Goal: Find specific page/section: Find specific page/section

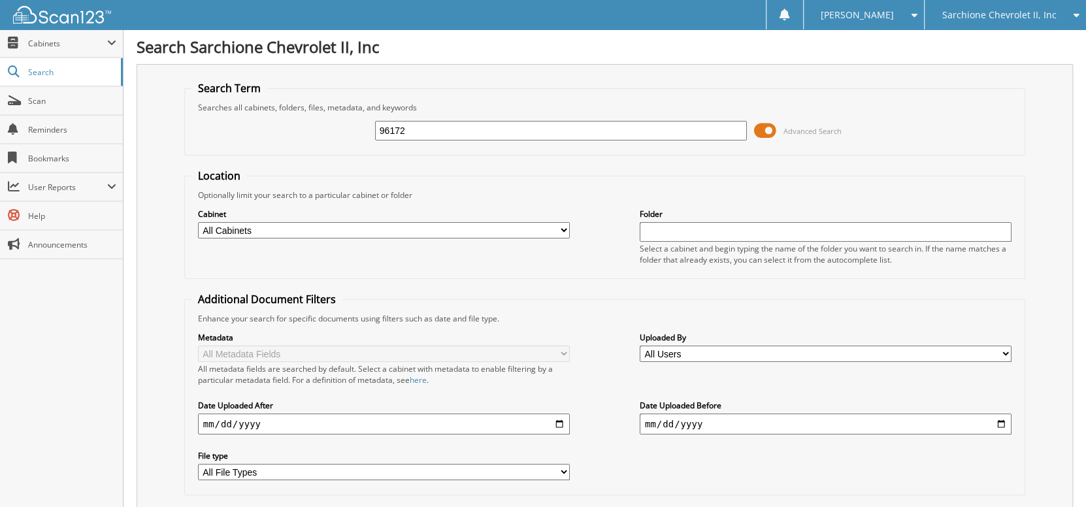
type input "96172"
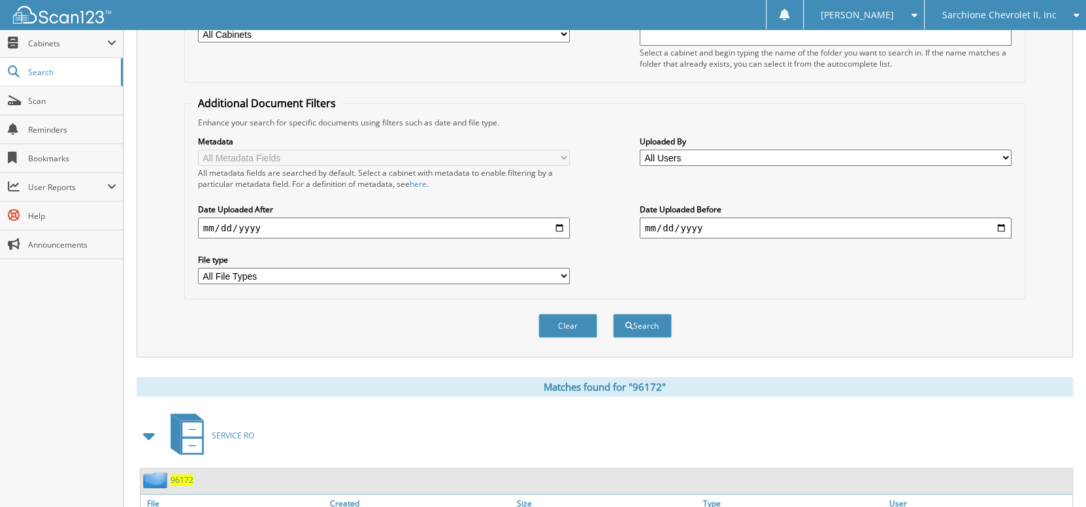
scroll to position [288, 0]
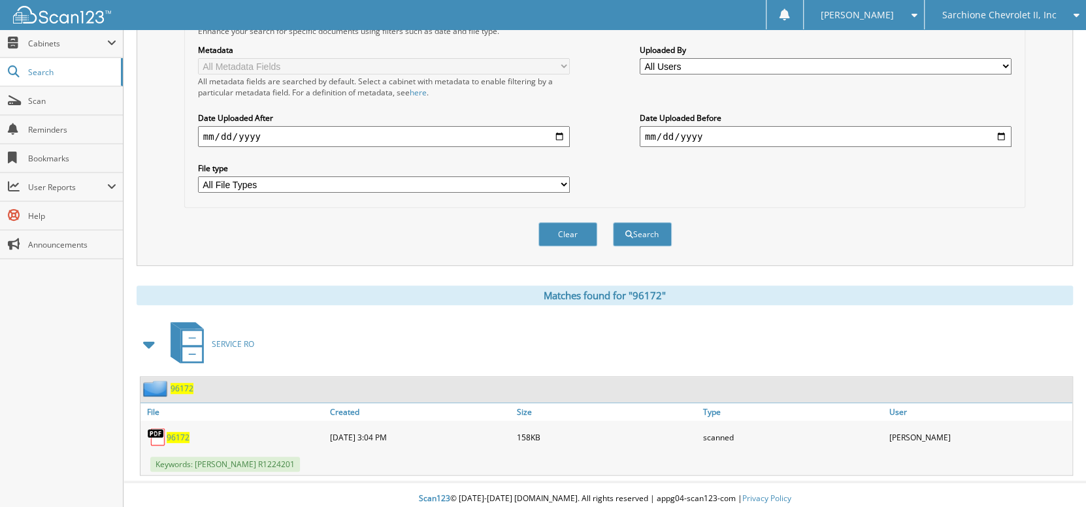
click at [185, 384] on span "96172" at bounding box center [182, 388] width 23 height 11
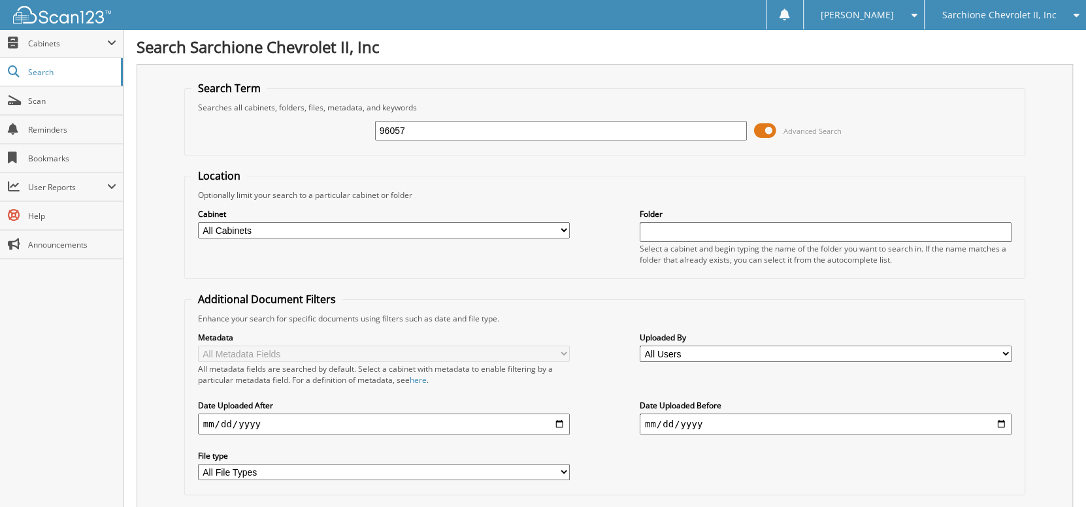
type input "96057"
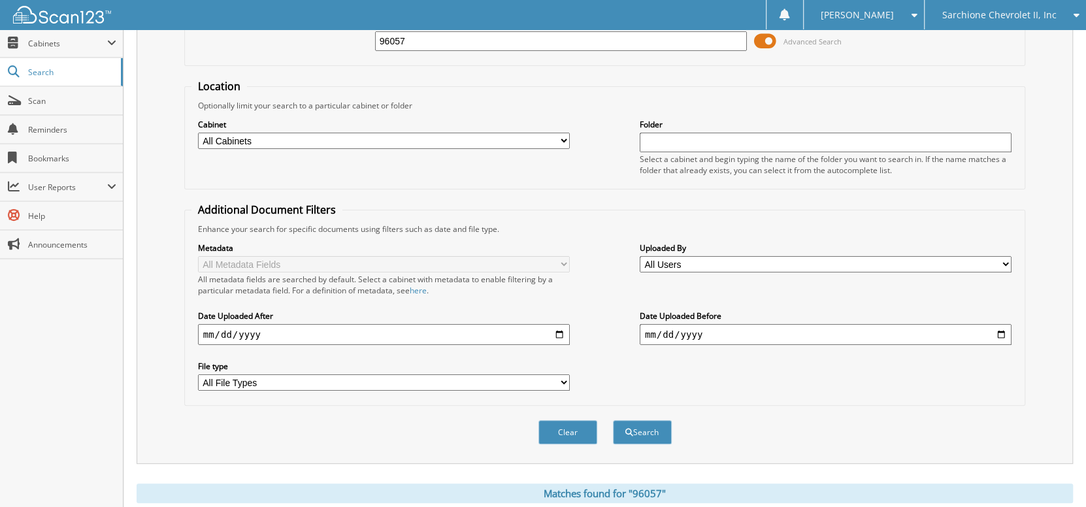
scroll to position [261, 0]
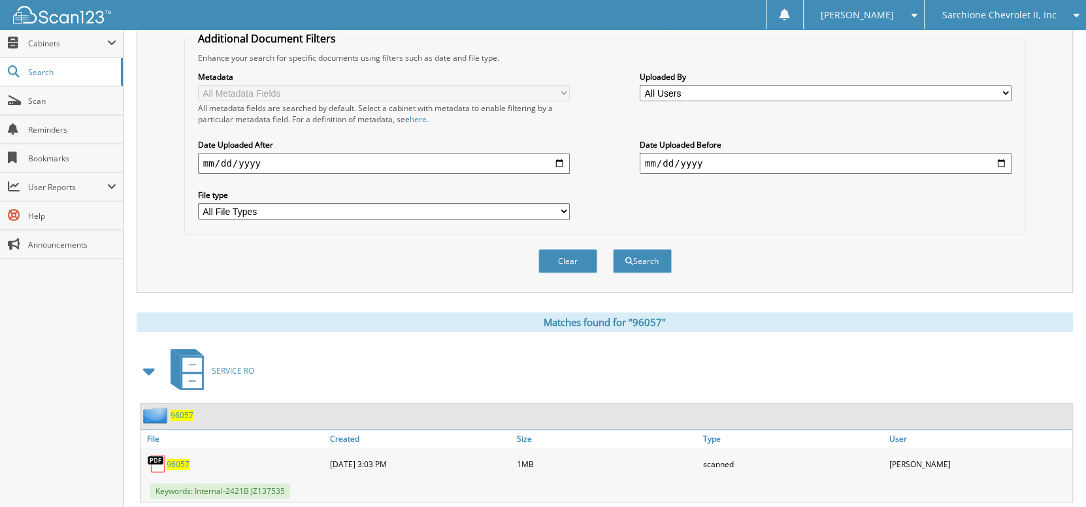
click at [188, 410] on span "96057" at bounding box center [182, 415] width 23 height 11
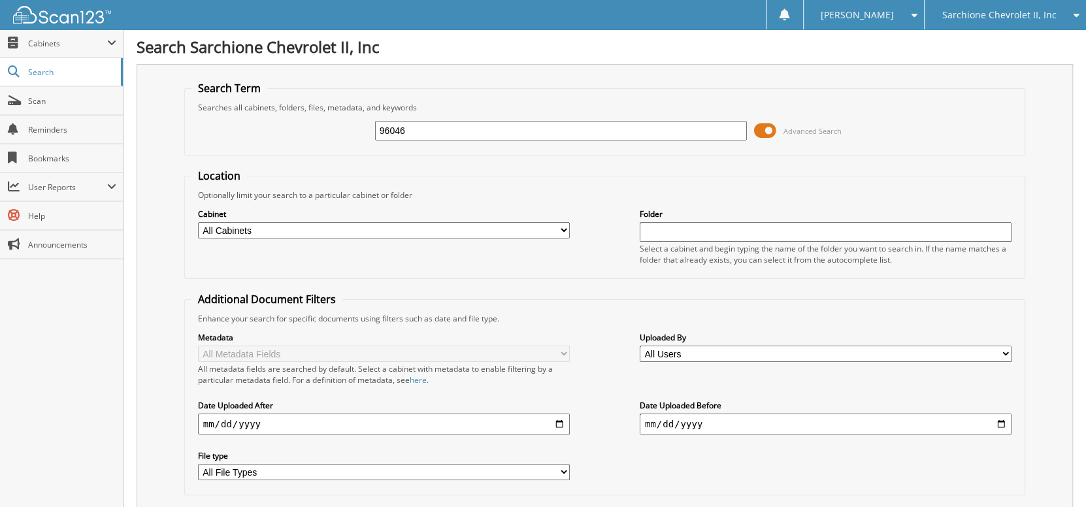
type input "96046"
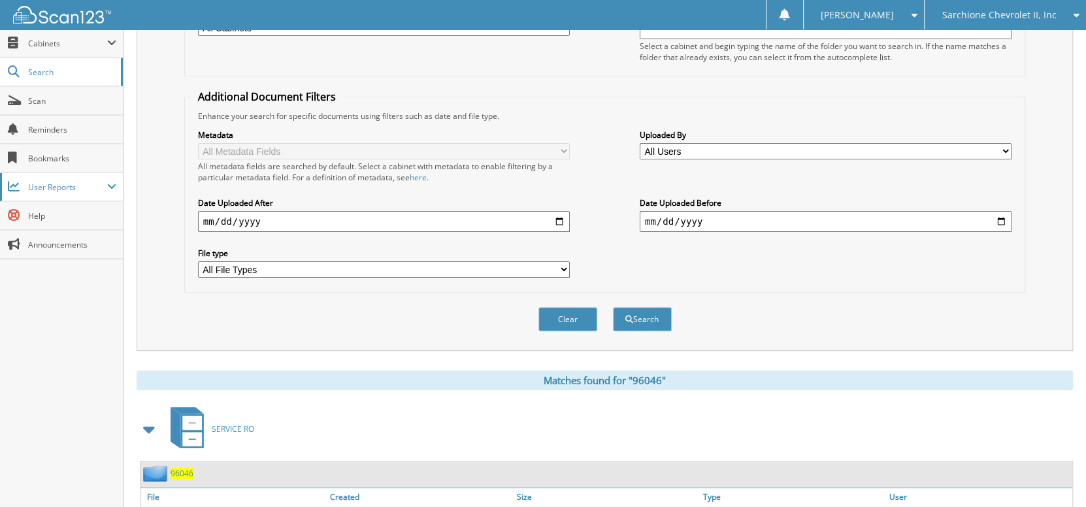
scroll to position [261, 0]
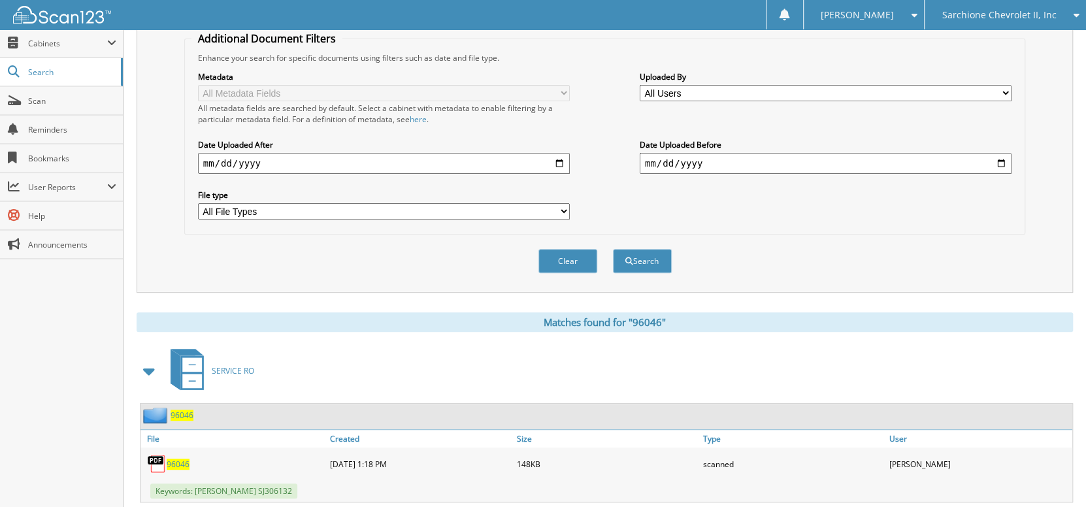
click at [179, 410] on span "96046" at bounding box center [182, 415] width 23 height 11
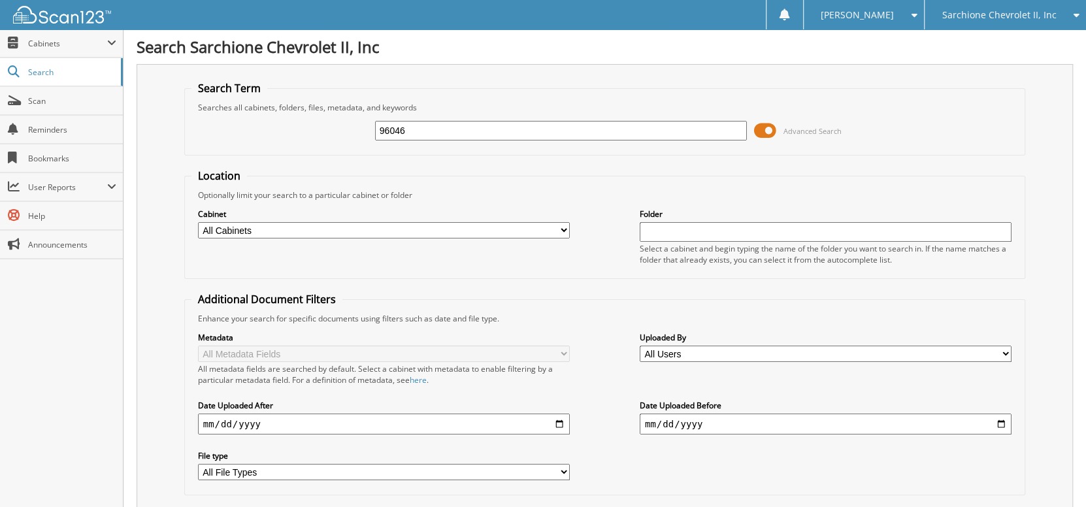
type input "96046"
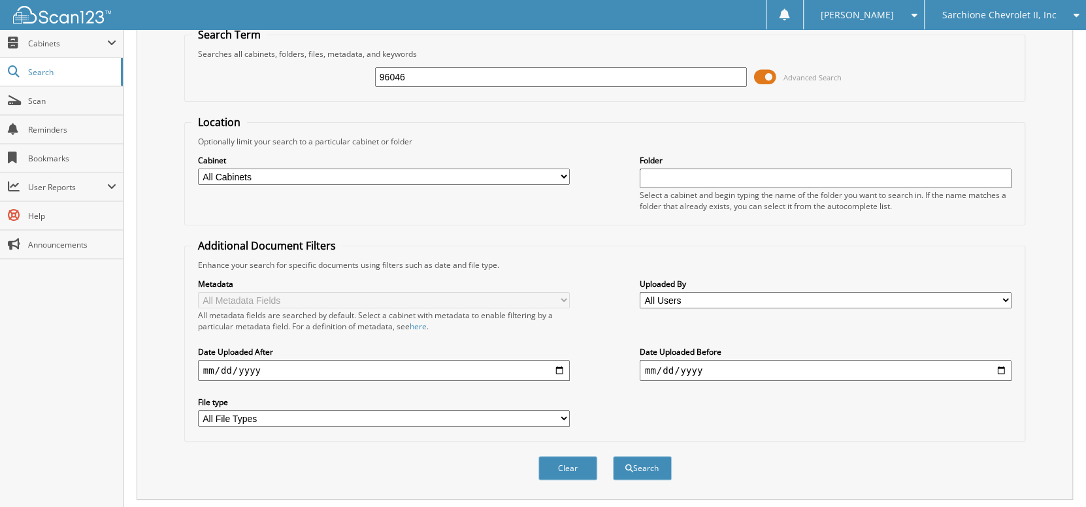
scroll to position [288, 0]
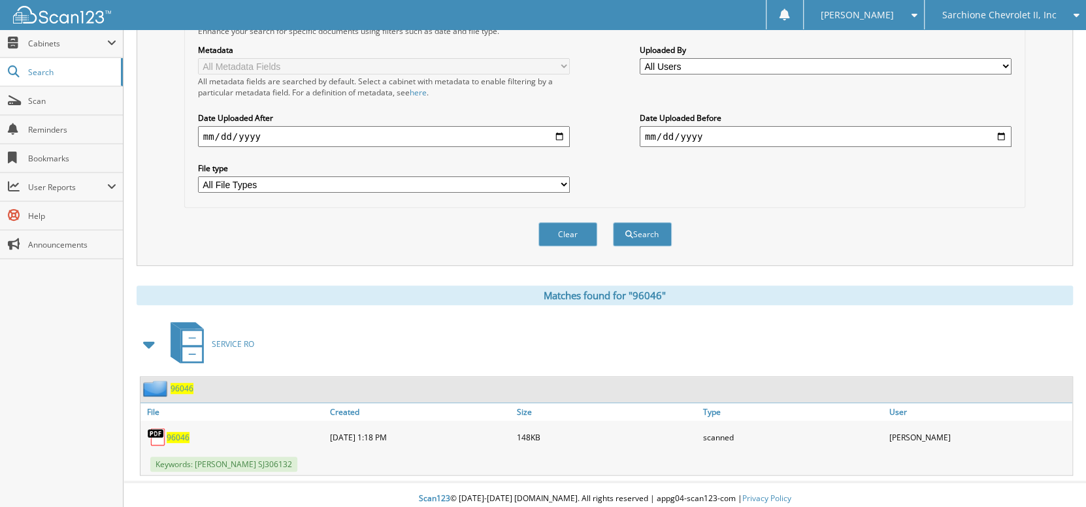
click at [180, 387] on span "96046" at bounding box center [182, 388] width 23 height 11
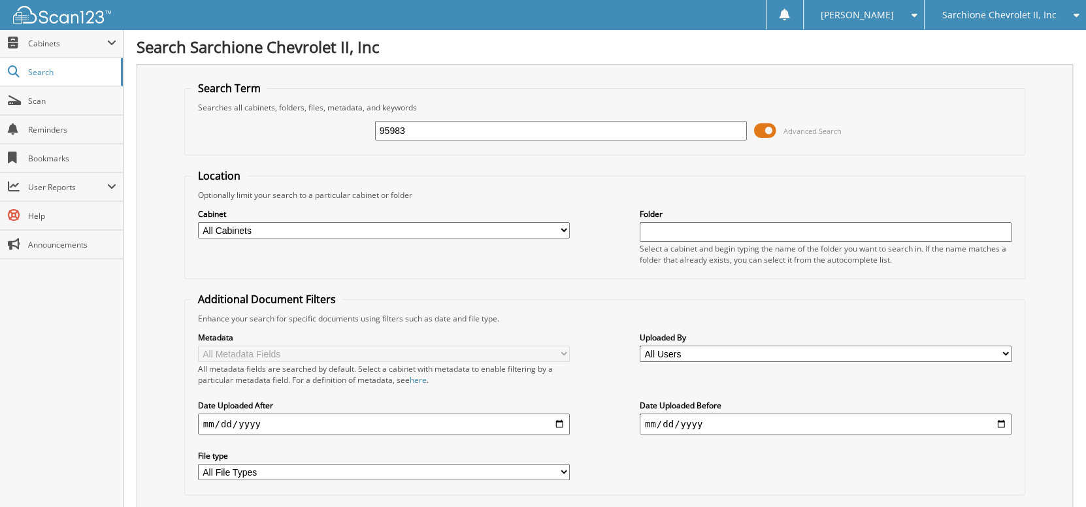
type input "95983"
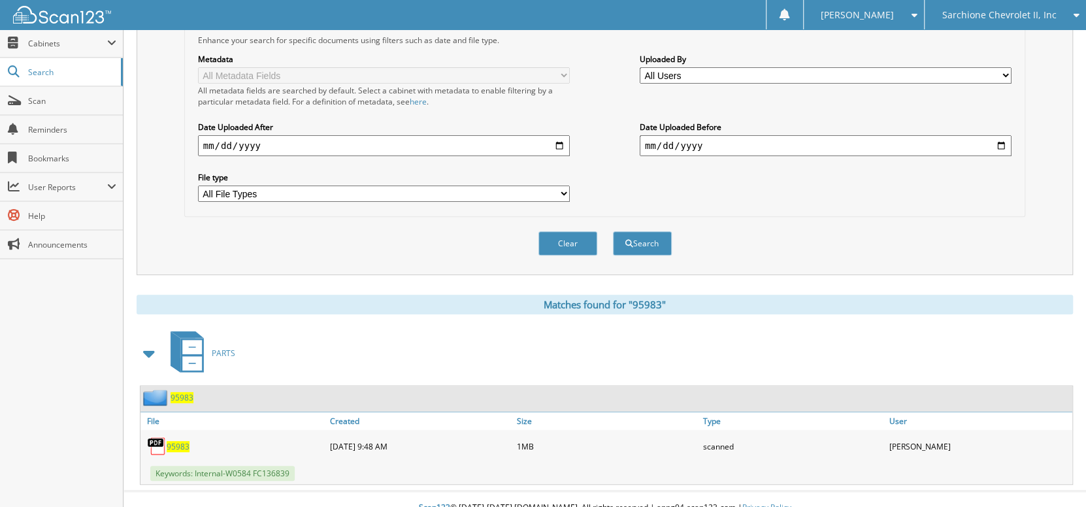
scroll to position [288, 0]
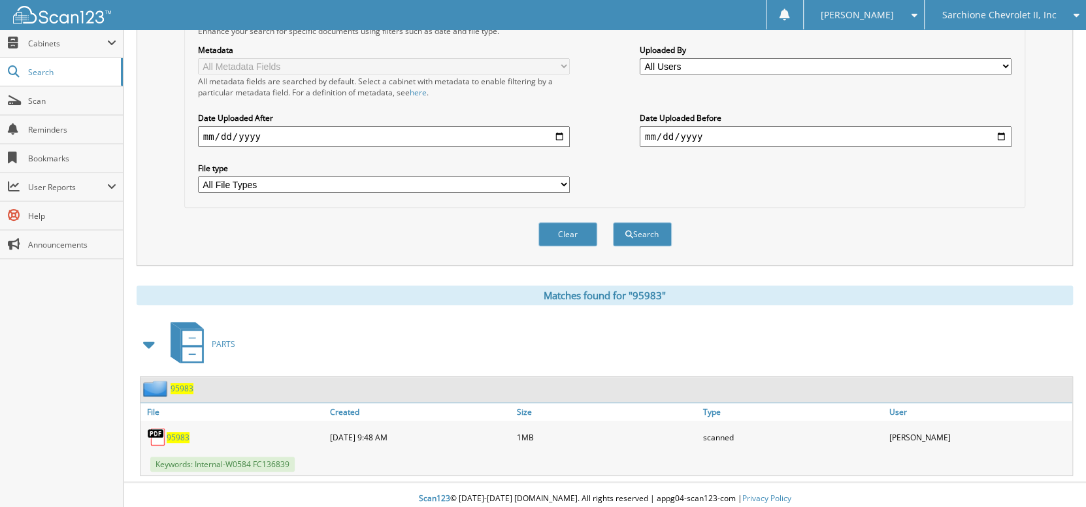
click at [184, 383] on span "95983" at bounding box center [182, 388] width 23 height 11
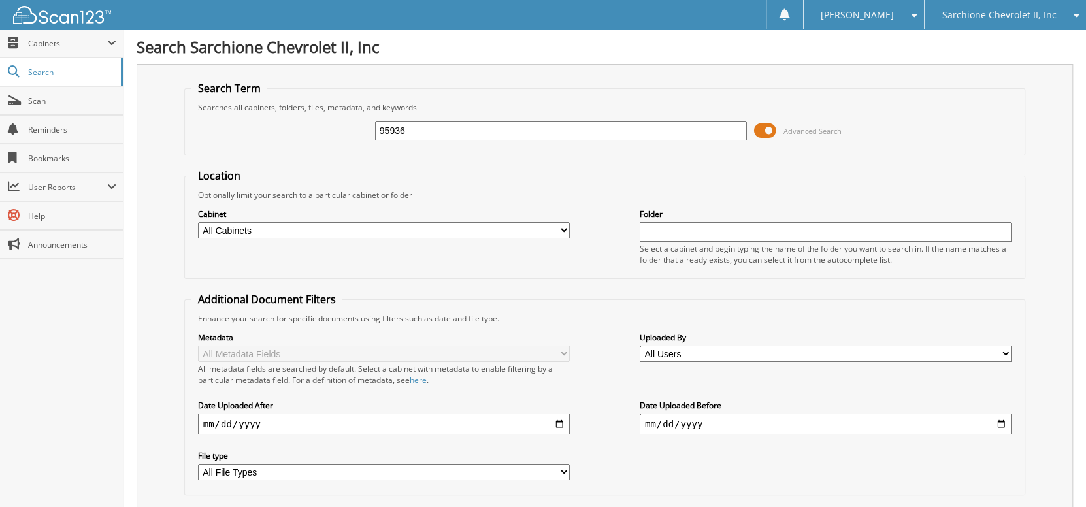
type input "95936"
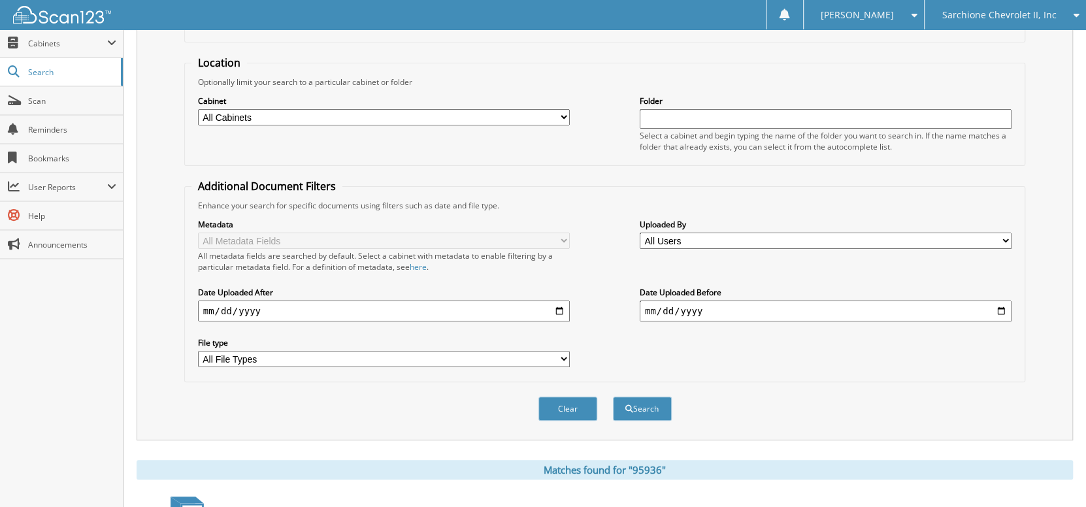
scroll to position [288, 0]
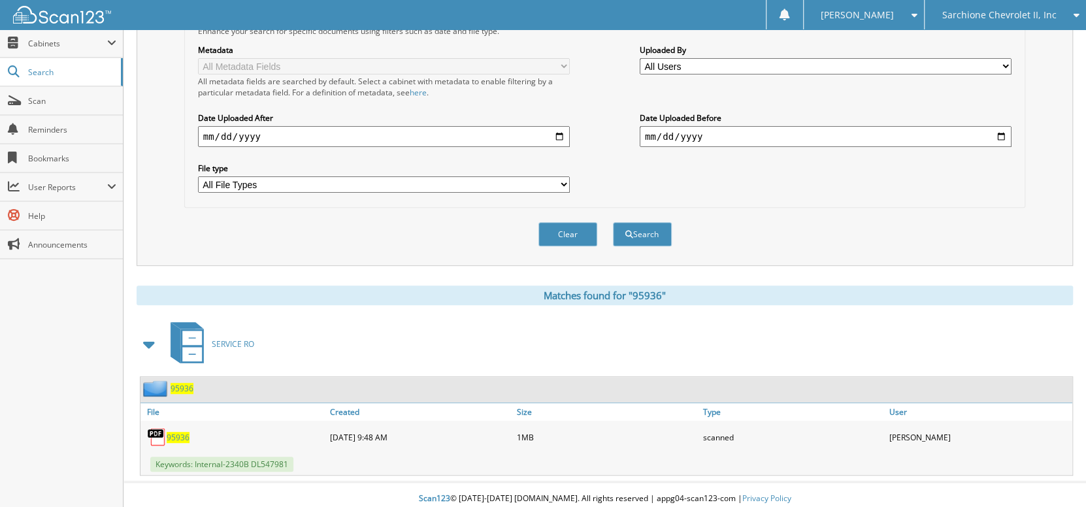
click at [173, 383] on span "95936" at bounding box center [182, 388] width 23 height 11
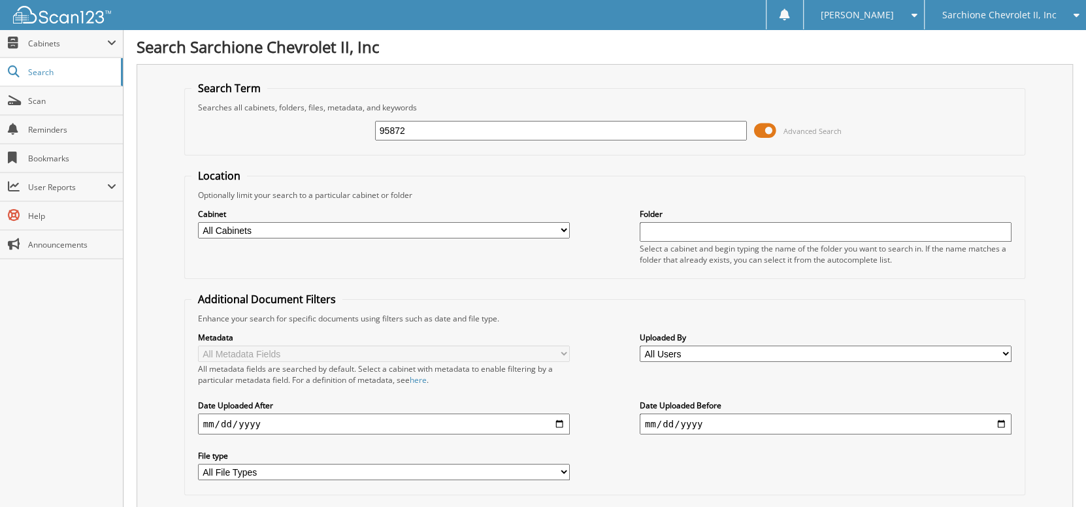
type input "95872"
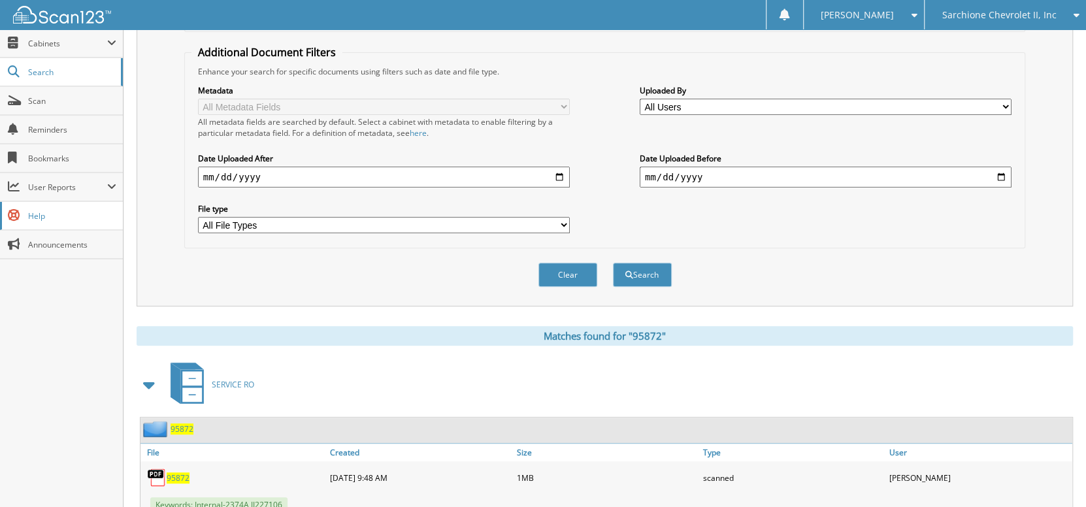
scroll to position [288, 0]
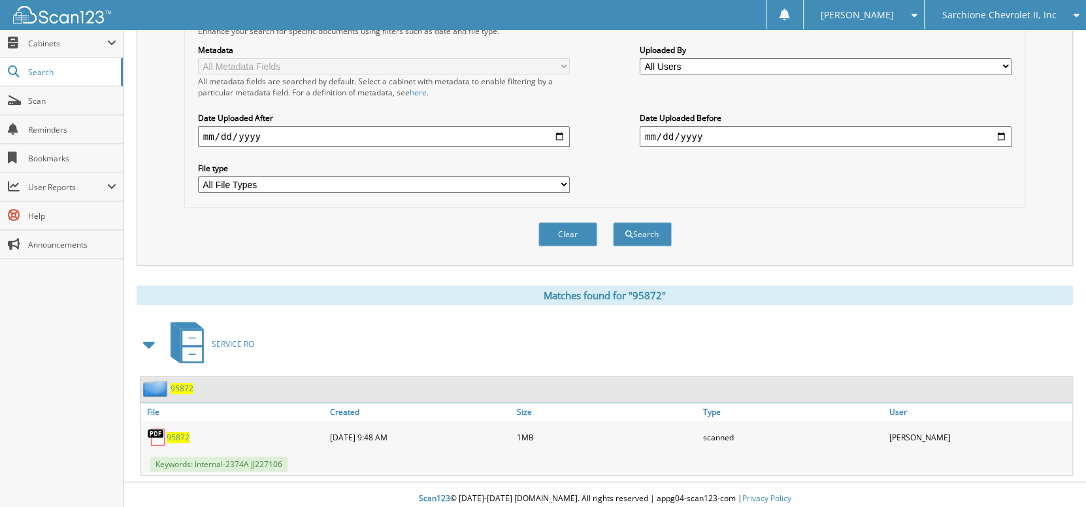
click at [182, 383] on span "95872" at bounding box center [182, 388] width 23 height 11
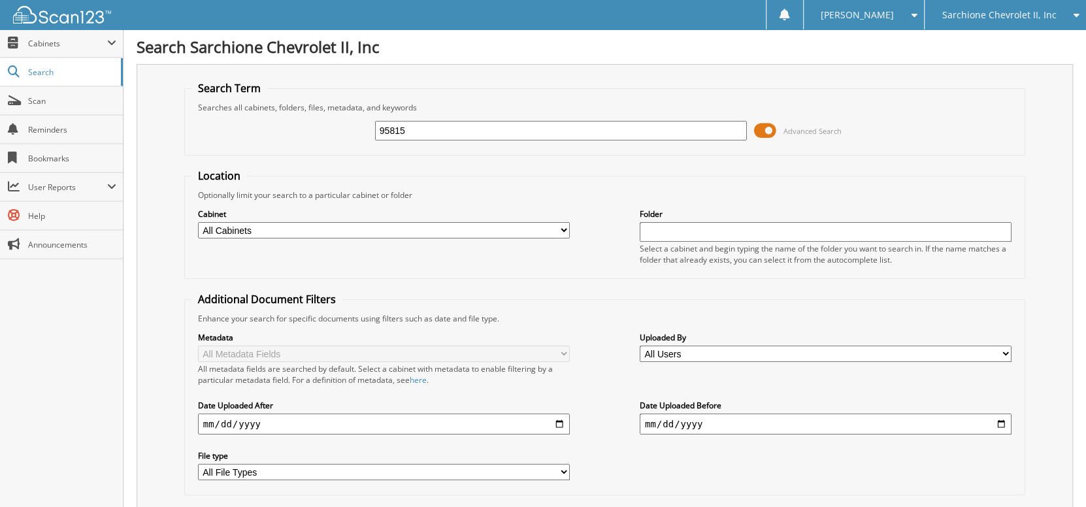
type input "95815"
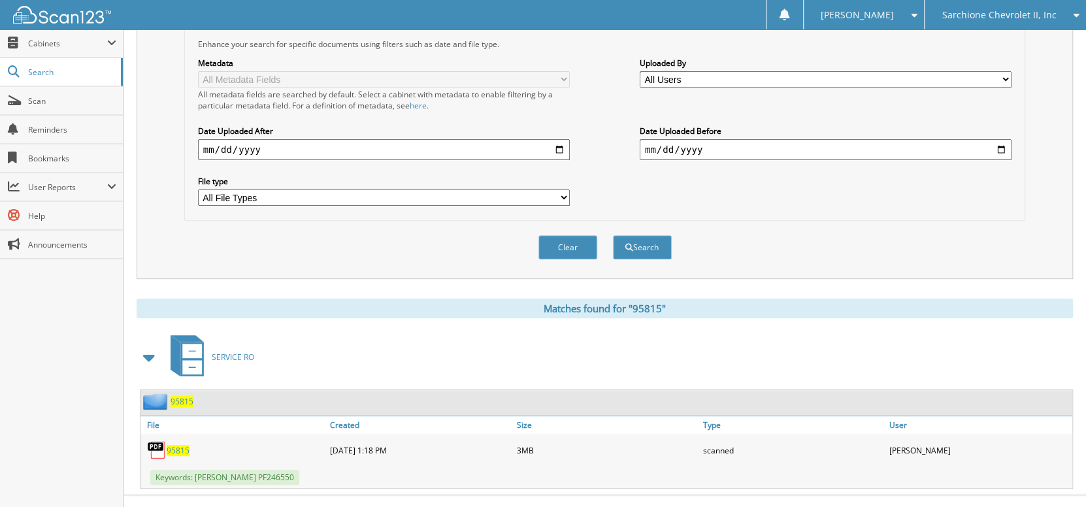
scroll to position [288, 0]
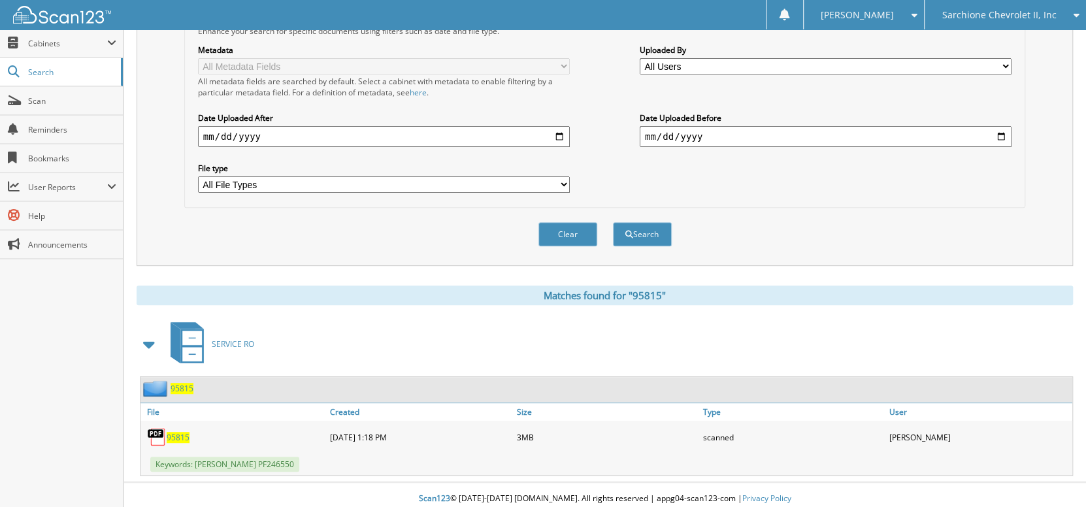
click at [182, 383] on span "95815" at bounding box center [182, 388] width 23 height 11
